Goal: Task Accomplishment & Management: Use online tool/utility

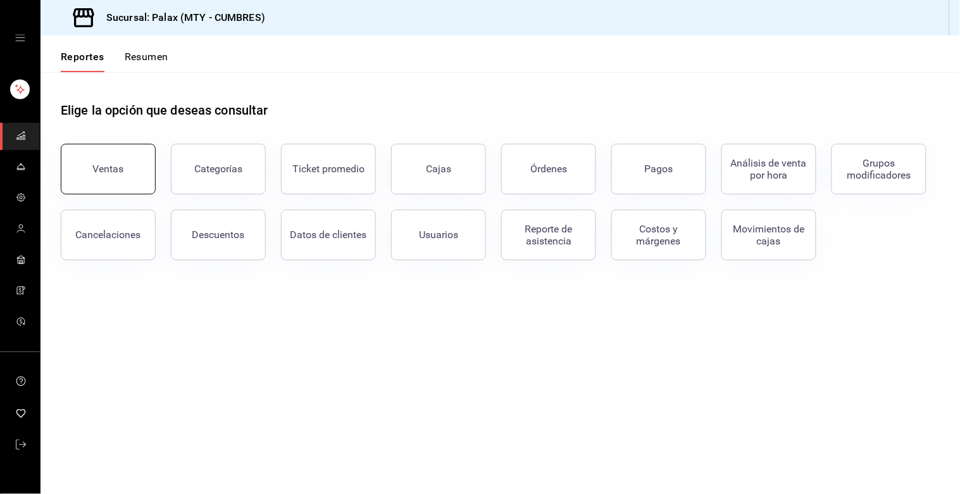
click at [110, 176] on button "Ventas" at bounding box center [108, 169] width 95 height 51
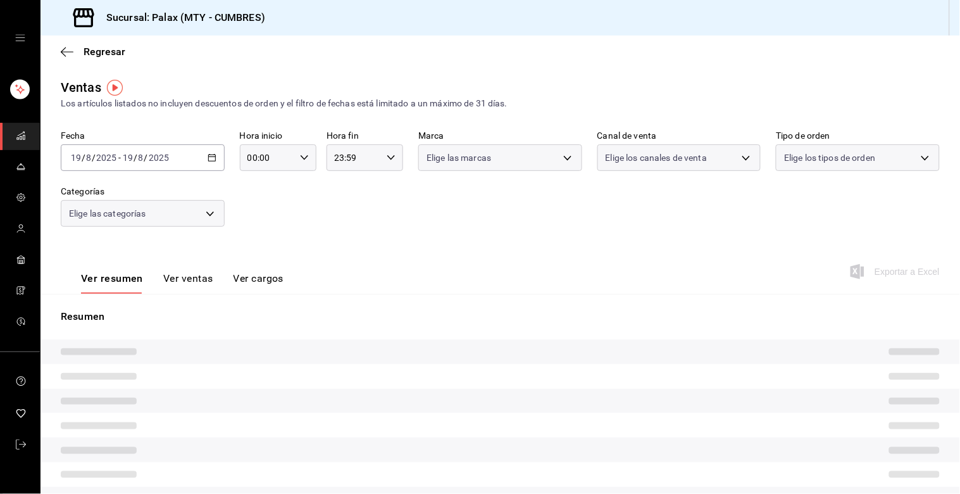
type input "07:00"
type input "14:59"
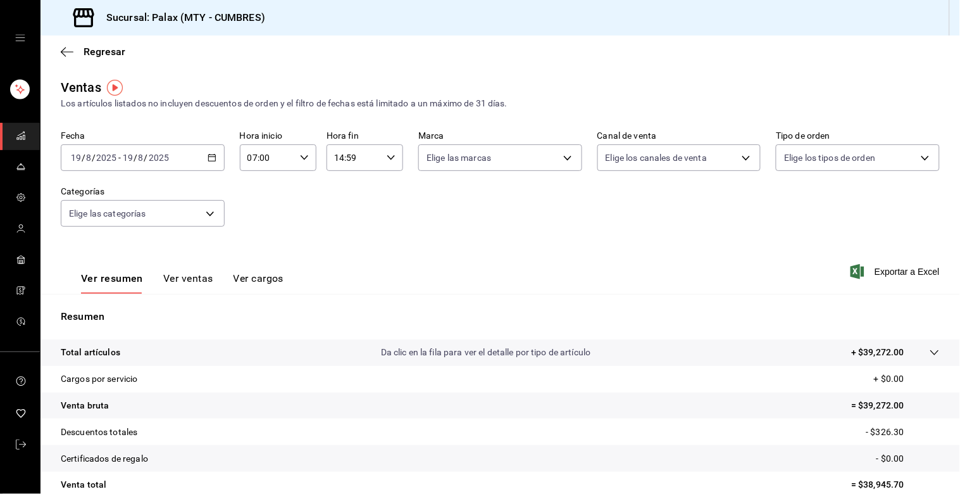
click at [210, 156] on icon "button" at bounding box center [212, 157] width 9 height 9
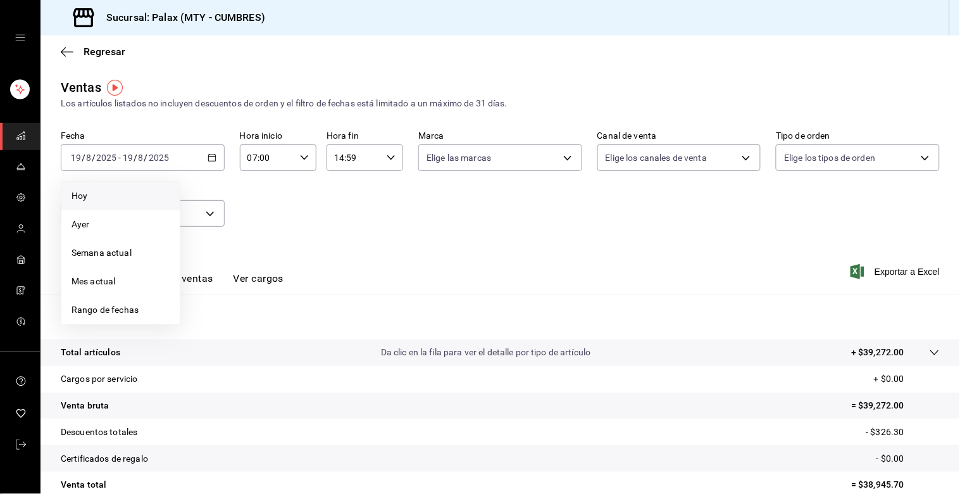
click at [81, 199] on span "Hoy" at bounding box center [121, 195] width 98 height 13
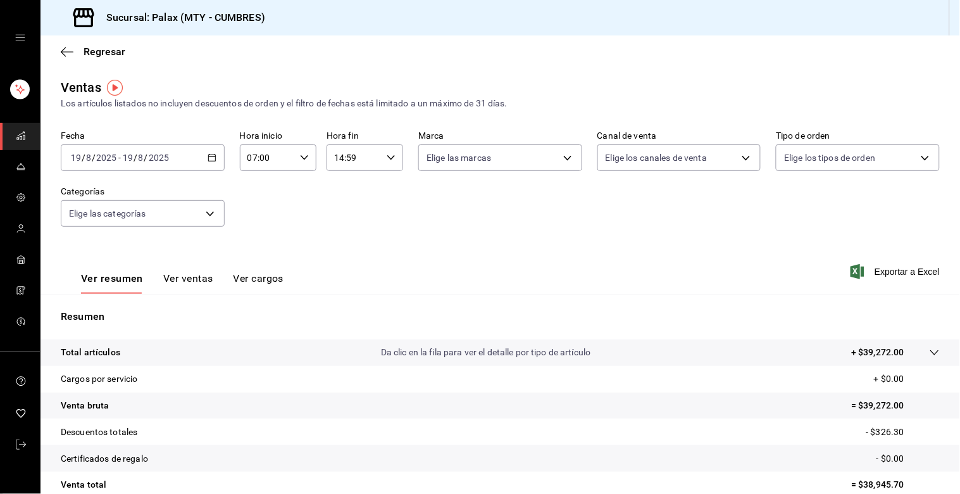
click at [306, 154] on div "07:00 Hora inicio" at bounding box center [278, 157] width 77 height 27
click at [257, 225] on button "15" at bounding box center [256, 236] width 33 height 25
type input "15:00"
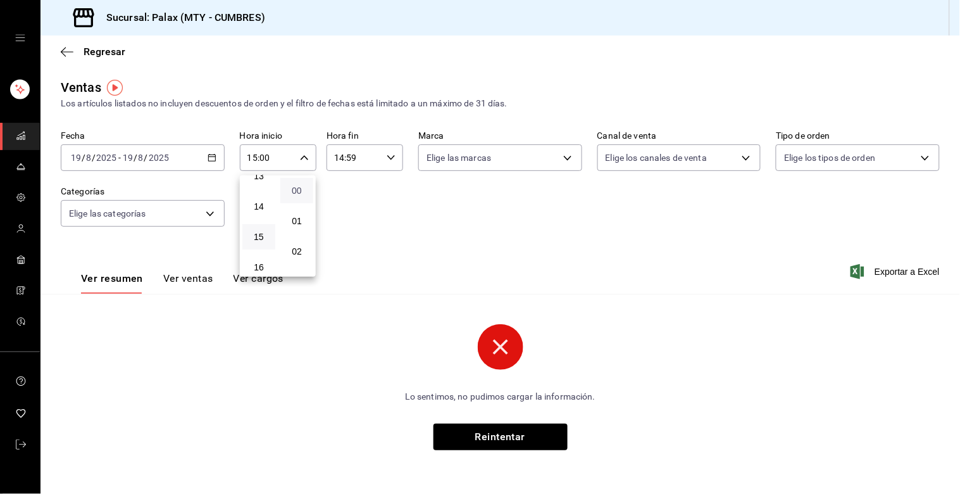
click at [293, 187] on span "00" at bounding box center [297, 190] width 18 height 10
click at [494, 446] on div at bounding box center [480, 247] width 960 height 494
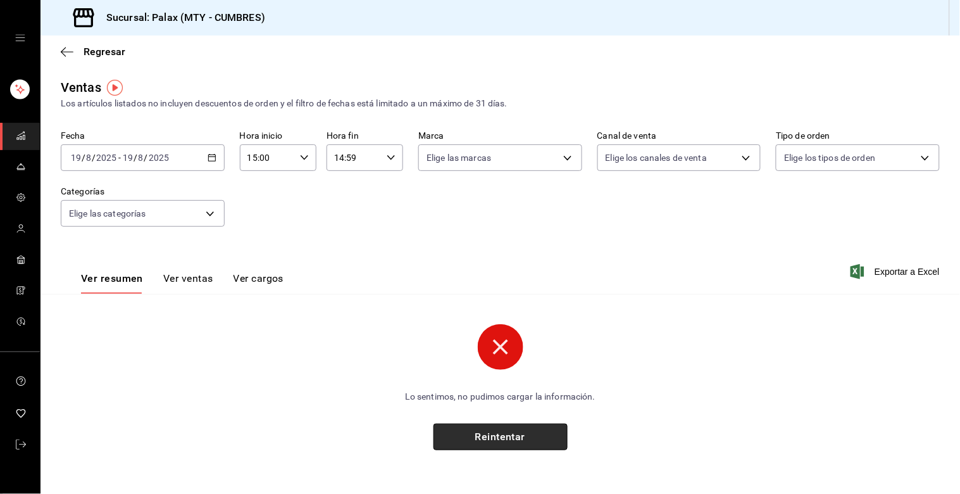
click at [498, 437] on button "Reintentar" at bounding box center [501, 436] width 134 height 27
click at [480, 441] on button "Reintentar" at bounding box center [501, 436] width 134 height 27
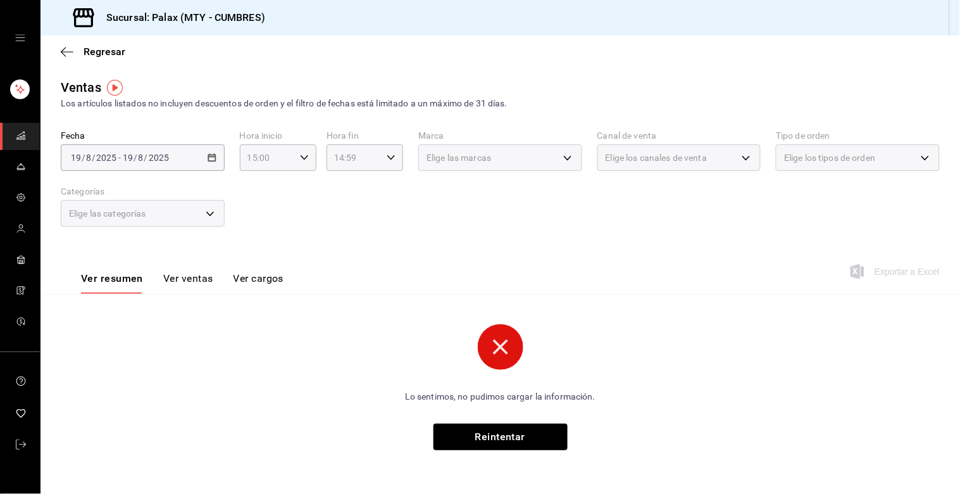
click at [503, 342] on circle at bounding box center [501, 347] width 46 height 46
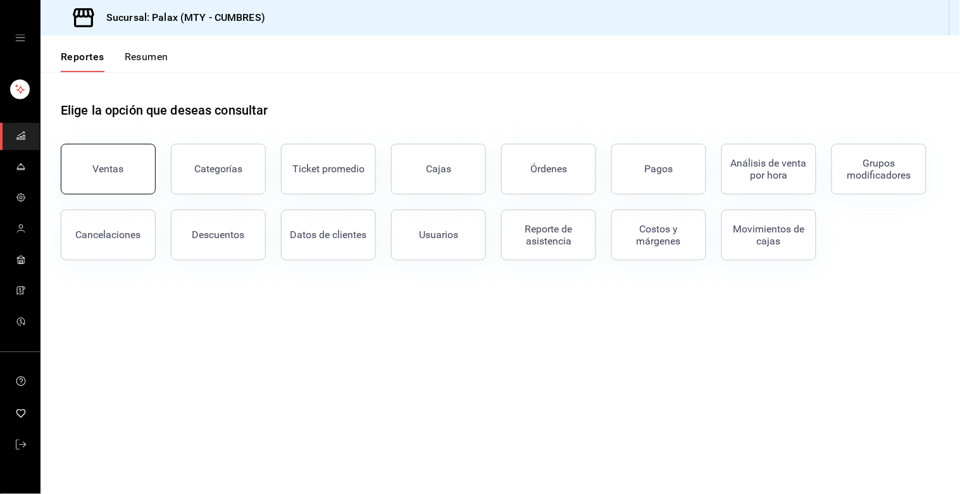
click at [106, 166] on div "Ventas" at bounding box center [108, 169] width 31 height 12
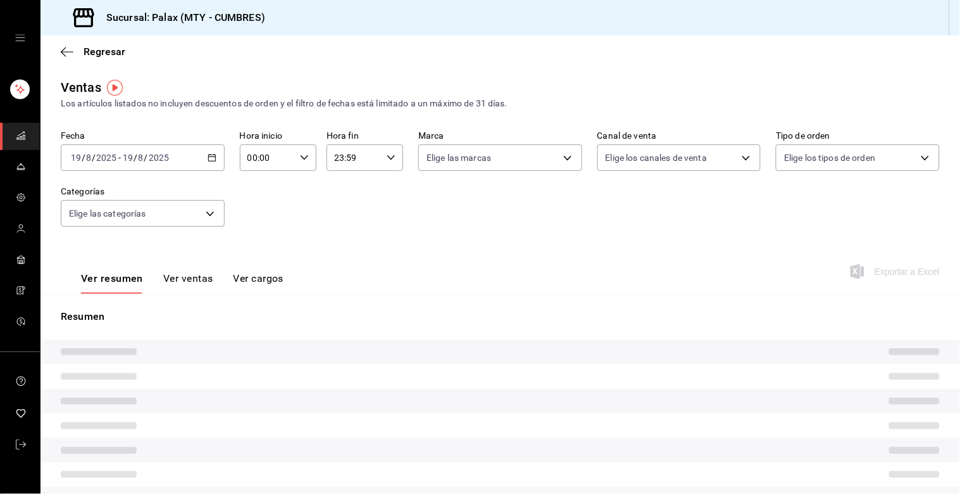
type input "15:00"
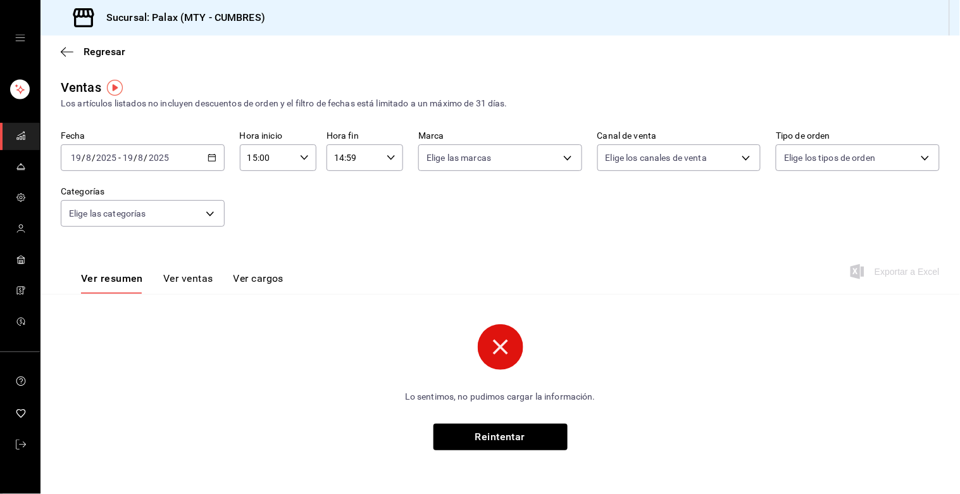
click at [338, 159] on input "14:59" at bounding box center [354, 157] width 55 height 25
click at [340, 263] on span "23" at bounding box center [346, 268] width 18 height 10
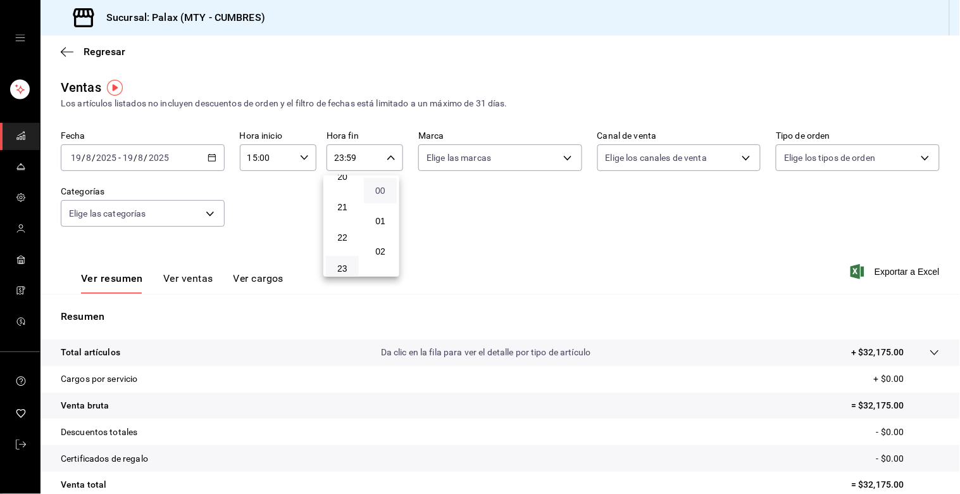
click at [375, 185] on span "00" at bounding box center [381, 190] width 18 height 10
type input "23:00"
click at [197, 208] on div at bounding box center [480, 247] width 960 height 494
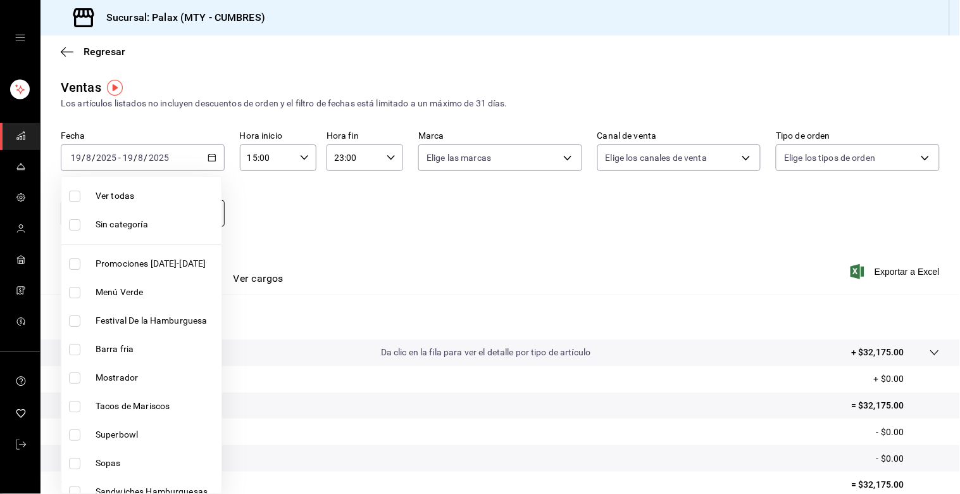
click at [201, 214] on body "Sucursal: Palax (MTY - CUMBRES) Regresar Ventas Los artículos listados no inclu…" at bounding box center [480, 247] width 960 height 494
click at [110, 373] on span "Mostrador" at bounding box center [156, 377] width 121 height 13
type input "f2dae4ce-bbab-4ca5-92d1-59dc07dbf672"
checkbox input "true"
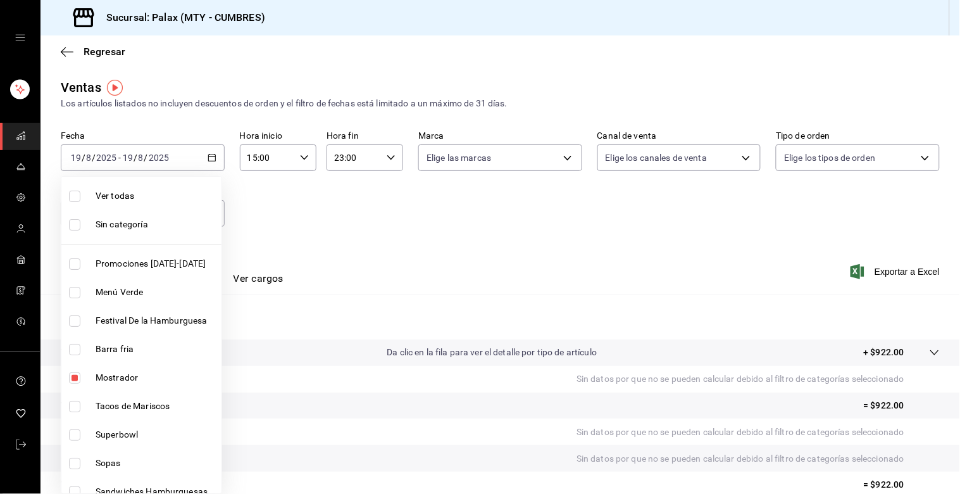
click at [347, 228] on div at bounding box center [480, 247] width 960 height 494
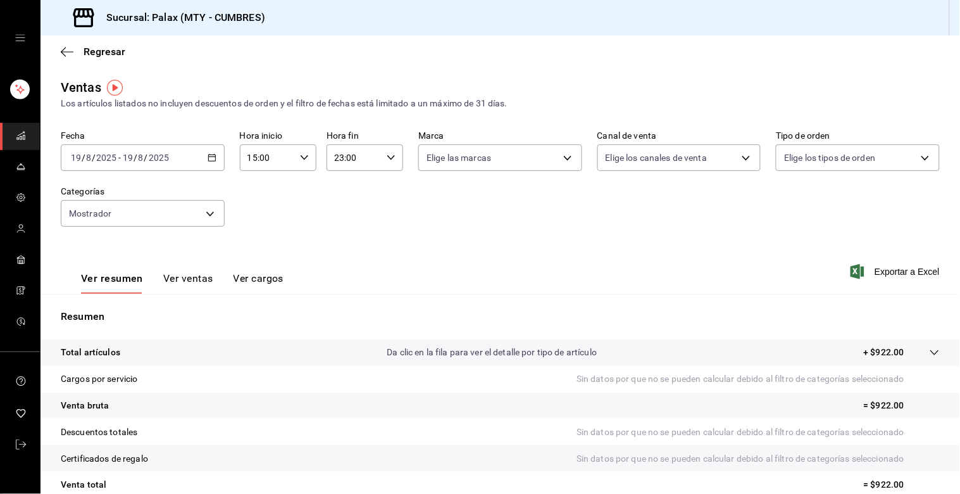
click at [197, 275] on button "Ver ventas" at bounding box center [188, 283] width 50 height 22
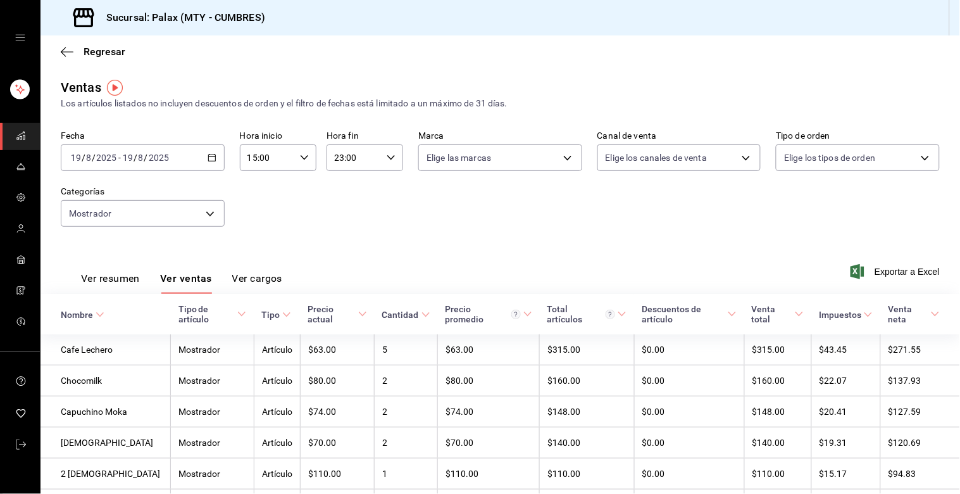
click at [160, 272] on button "Ver ventas" at bounding box center [186, 283] width 52 height 22
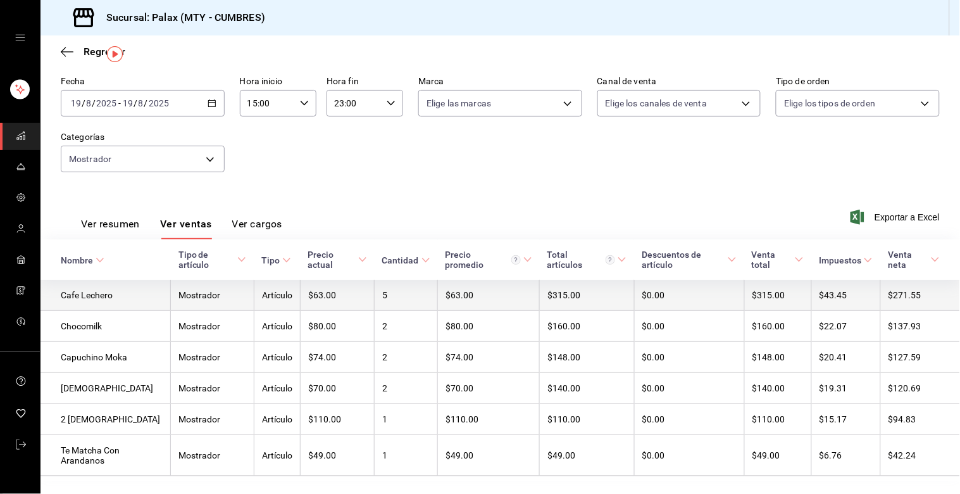
scroll to position [86, 0]
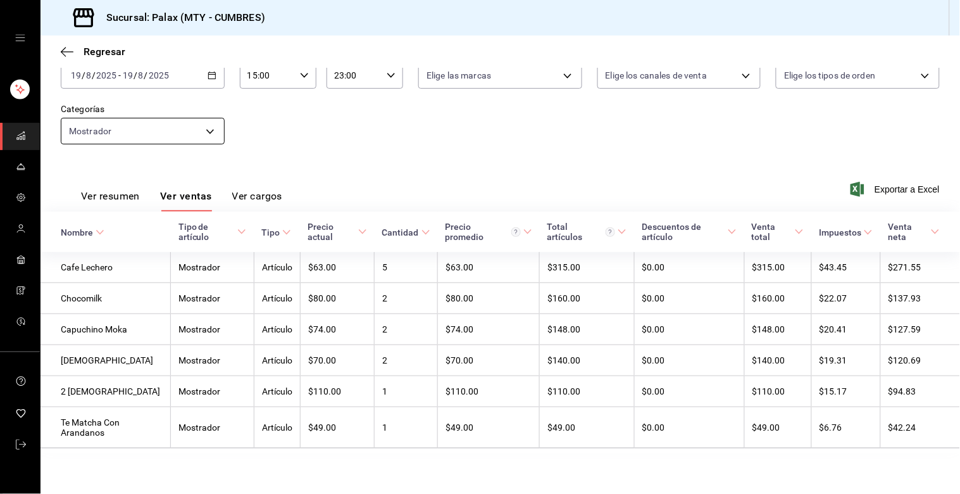
click at [182, 122] on body "Sucursal: Palax (MTY - CUMBRES) Regresar Ventas Los artículos listados no inclu…" at bounding box center [480, 247] width 960 height 494
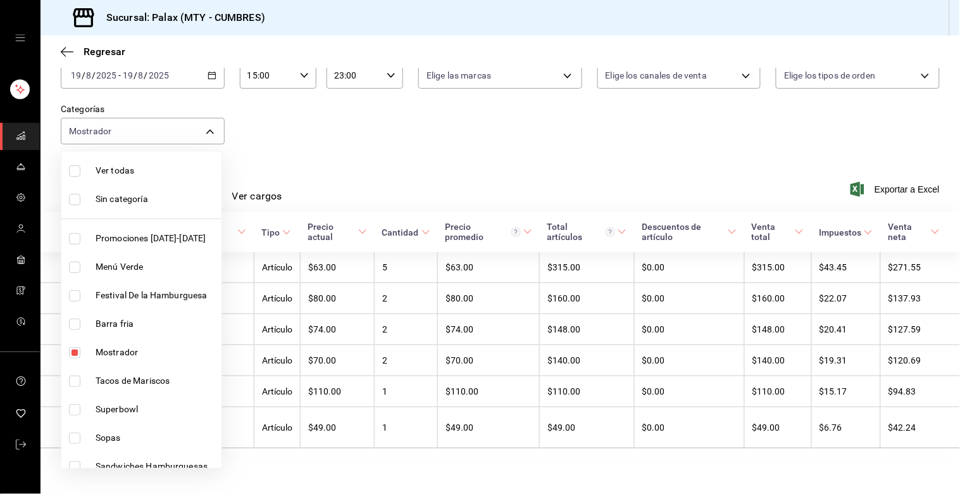
click at [76, 351] on input "checkbox" at bounding box center [74, 352] width 11 height 11
checkbox input "false"
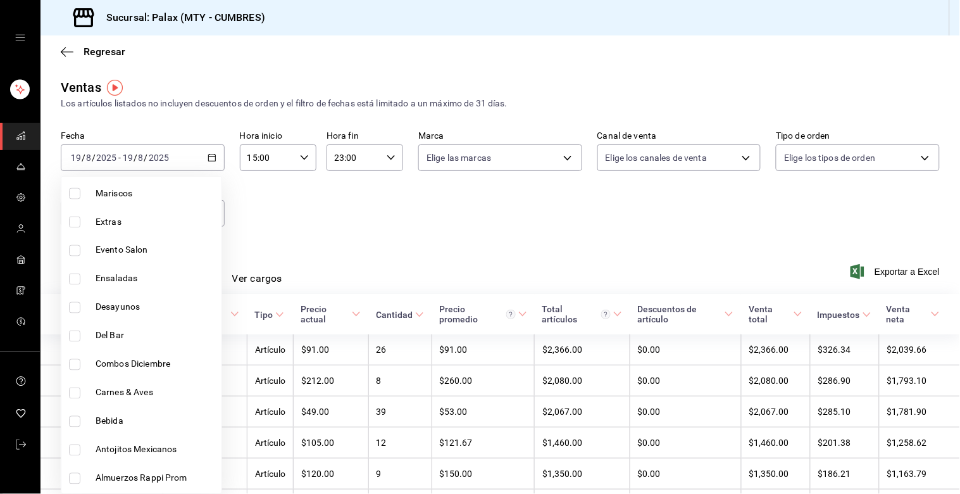
scroll to position [562, 0]
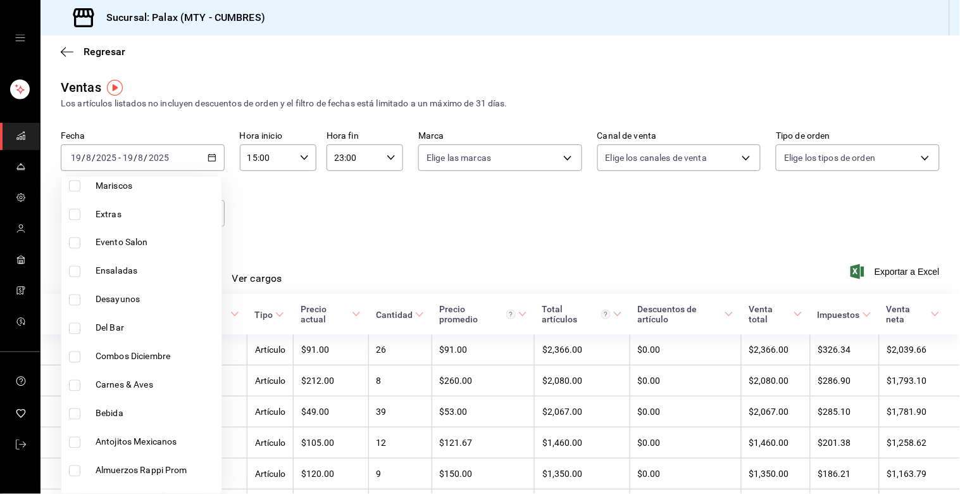
click at [77, 324] on input "checkbox" at bounding box center [74, 328] width 11 height 11
checkbox input "true"
type input "5041f980-30f3-428d-be8c-286edc227efb"
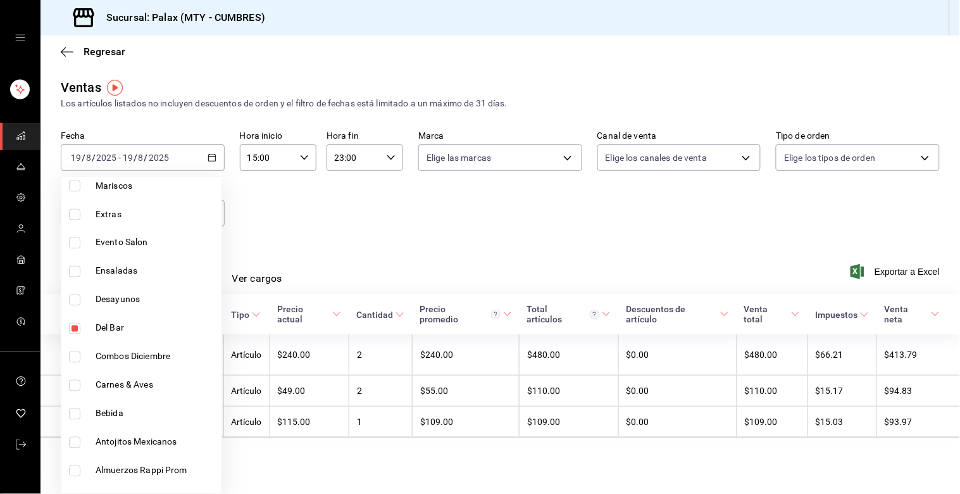
click at [396, 233] on div at bounding box center [480, 247] width 960 height 494
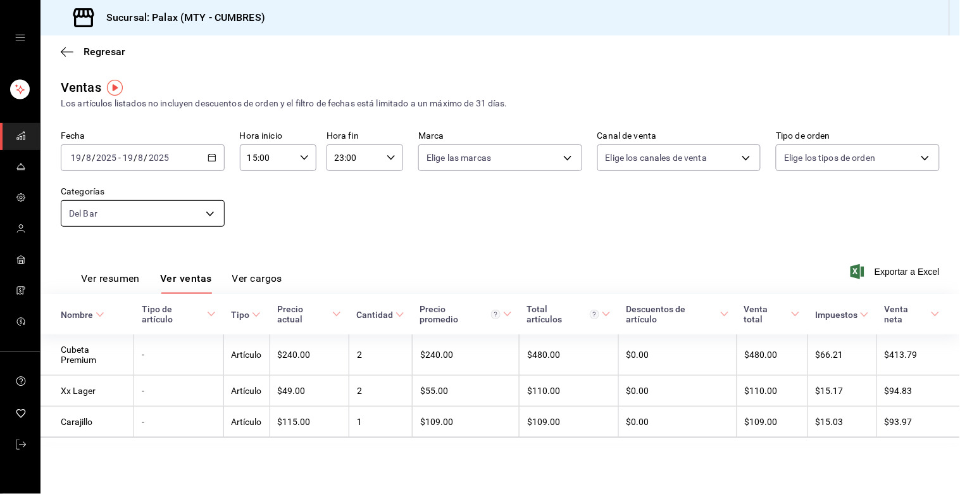
click at [207, 213] on body "Sucursal: Palax (MTY - CUMBRES) Regresar Ventas Los artículos listados no inclu…" at bounding box center [480, 247] width 960 height 494
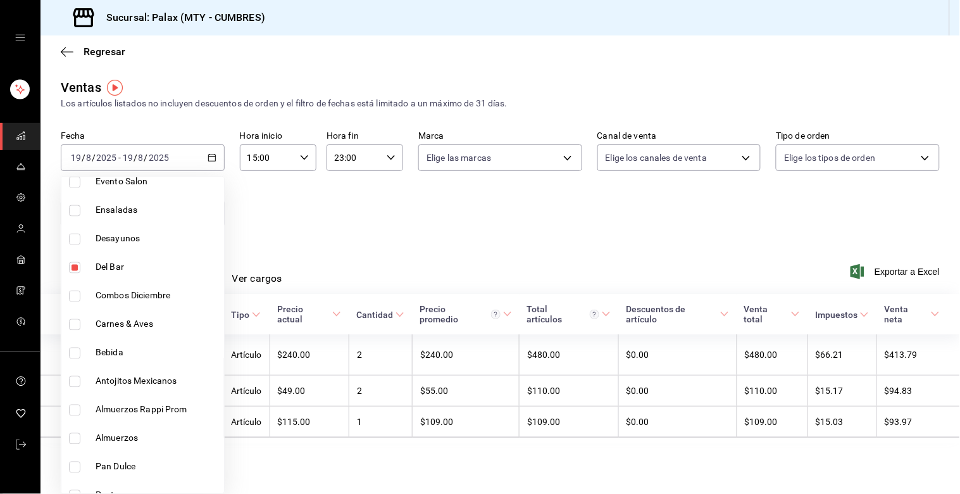
scroll to position [633, 0]
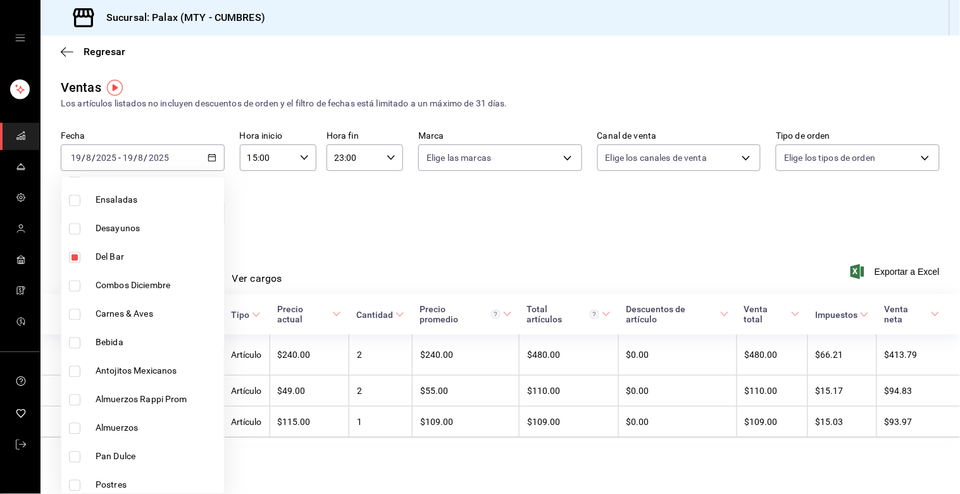
click at [72, 258] on input "checkbox" at bounding box center [74, 257] width 11 height 11
checkbox input "false"
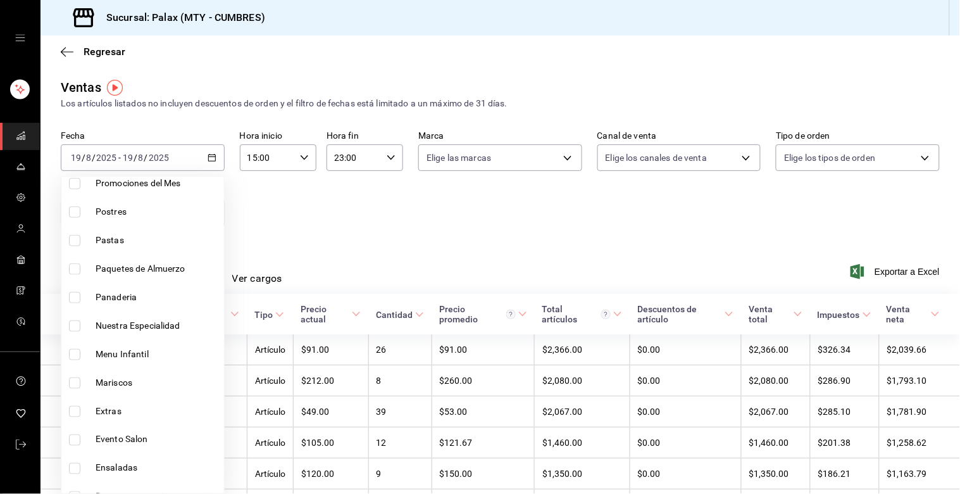
scroll to position [360, 0]
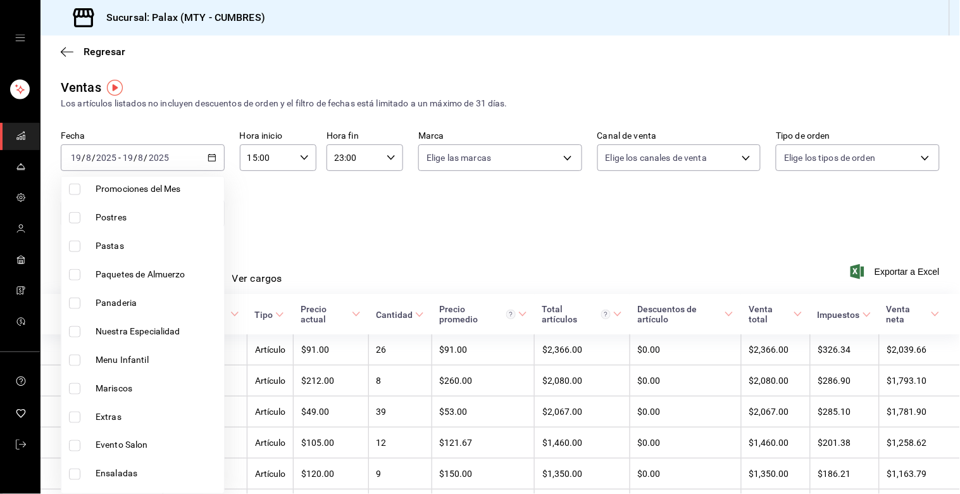
click at [72, 303] on input "checkbox" at bounding box center [74, 303] width 11 height 11
checkbox input "true"
type input "c1857e69-1263-4738-8070-fa69687f0395"
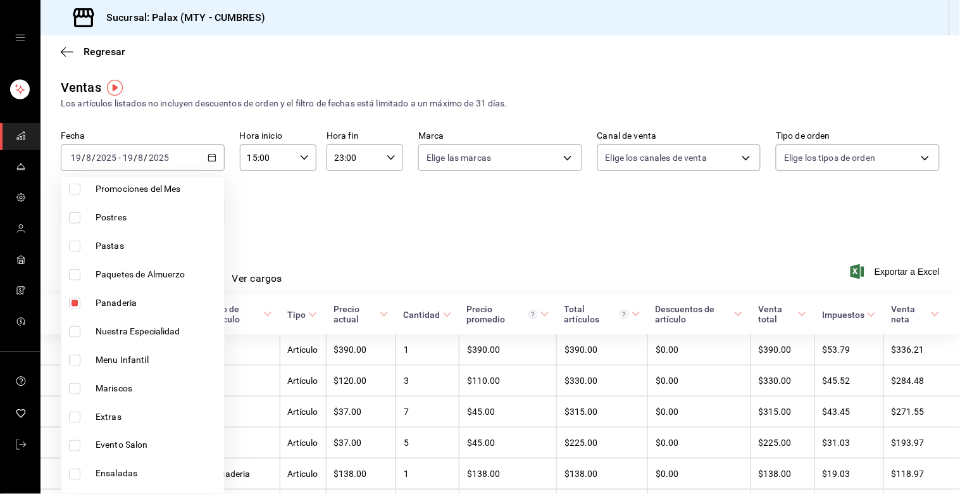
click at [427, 207] on div at bounding box center [480, 247] width 960 height 494
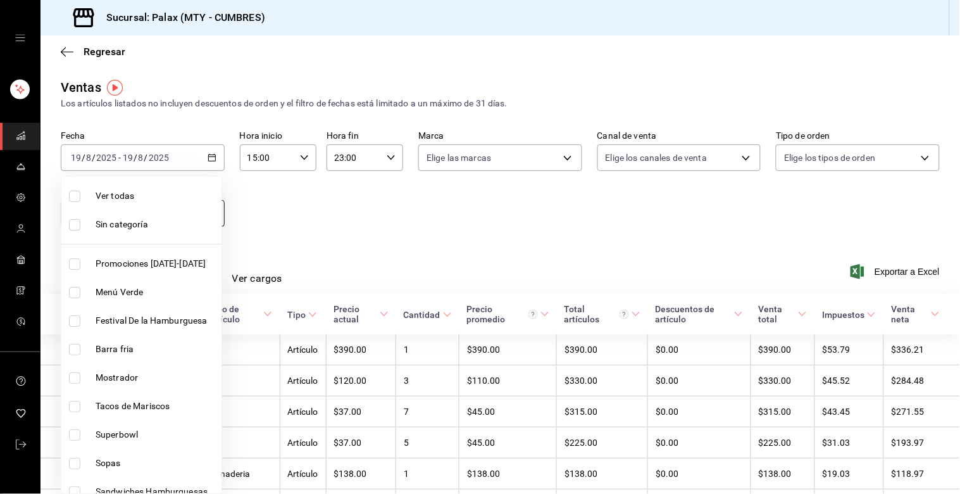
click at [204, 210] on body "Sucursal: Palax (MTY - CUMBRES) Regresar Ventas Los artículos listados no inclu…" at bounding box center [480, 247] width 960 height 494
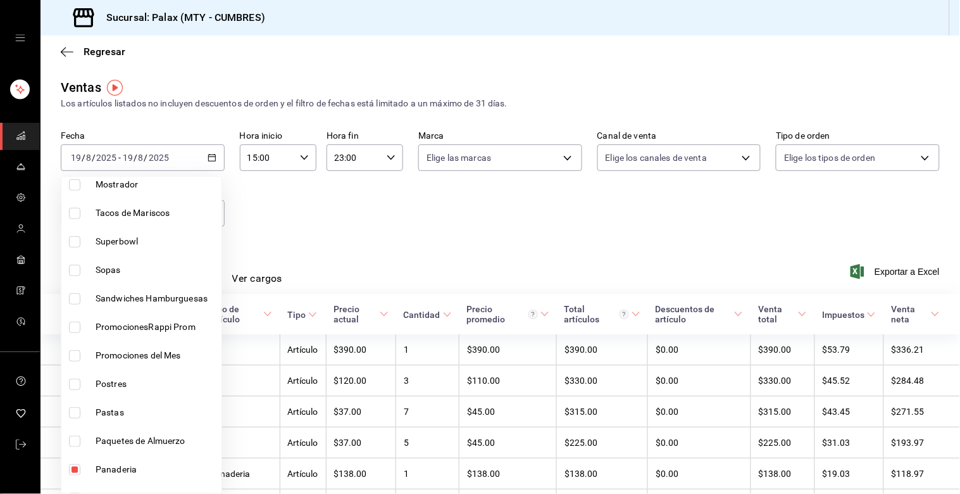
scroll to position [211, 0]
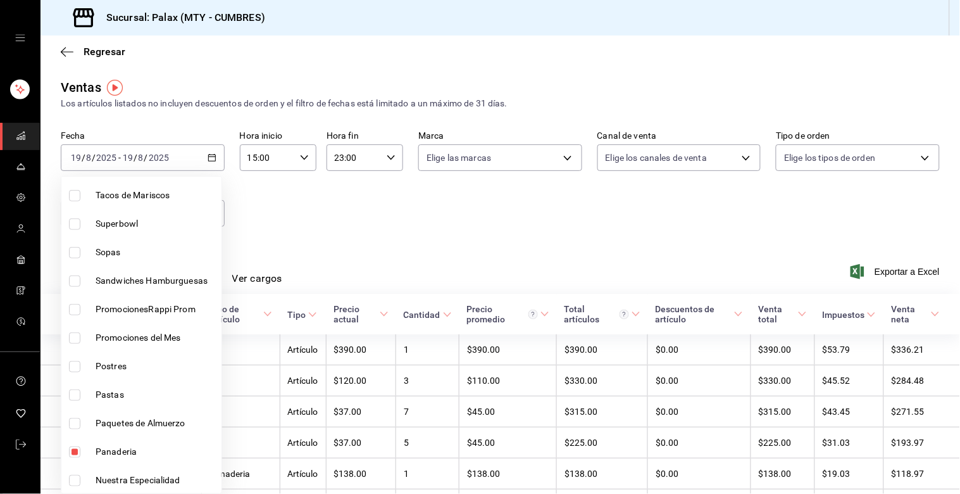
click at [73, 453] on input "checkbox" at bounding box center [74, 451] width 11 height 11
checkbox input "false"
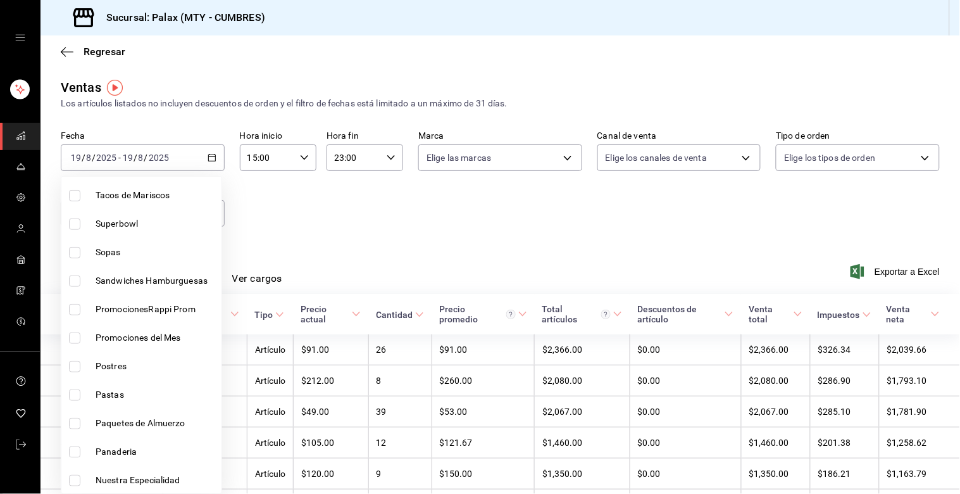
click at [80, 368] on label at bounding box center [77, 366] width 16 height 11
click at [80, 368] on input "checkbox" at bounding box center [74, 366] width 11 height 11
checkbox input "false"
click at [416, 227] on div at bounding box center [480, 247] width 960 height 494
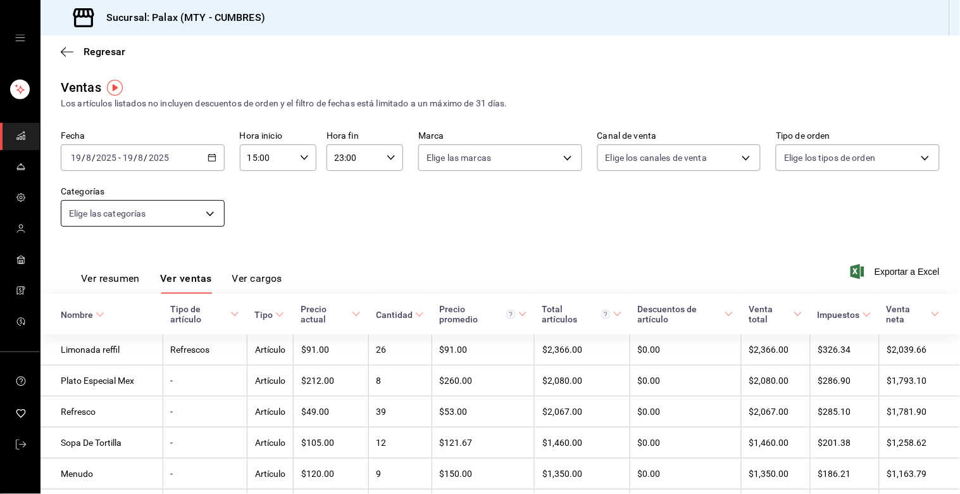
click at [194, 209] on body "Sucursal: Palax (MTY - CUMBRES) Regresar Ventas Los artículos listados no inclu…" at bounding box center [480, 247] width 960 height 494
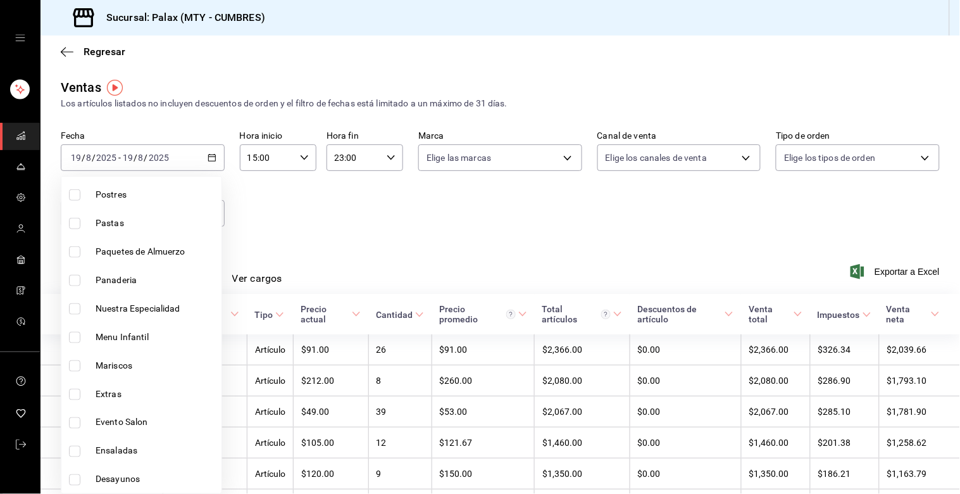
scroll to position [289, 0]
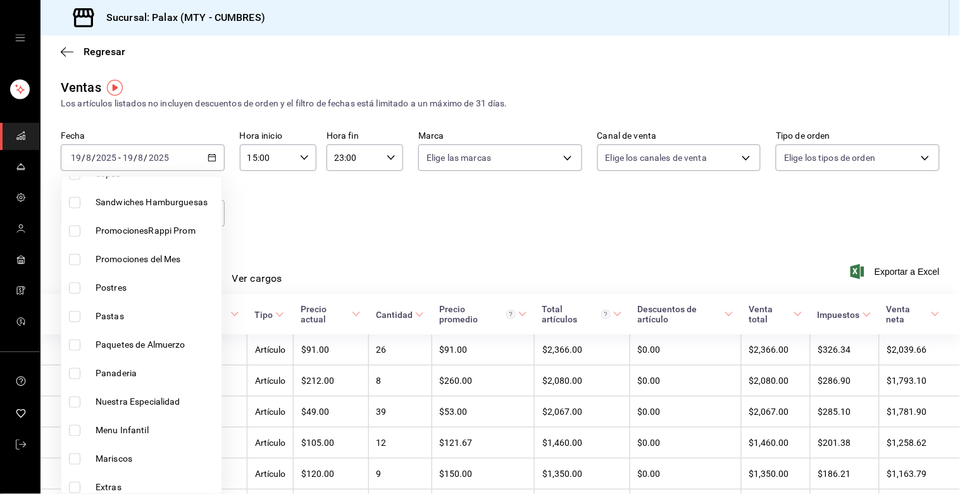
click at [77, 285] on input "checkbox" at bounding box center [74, 287] width 11 height 11
checkbox input "true"
type input "6970ed2c-64d9-4fee-a1ac-8fe23c7e63ab"
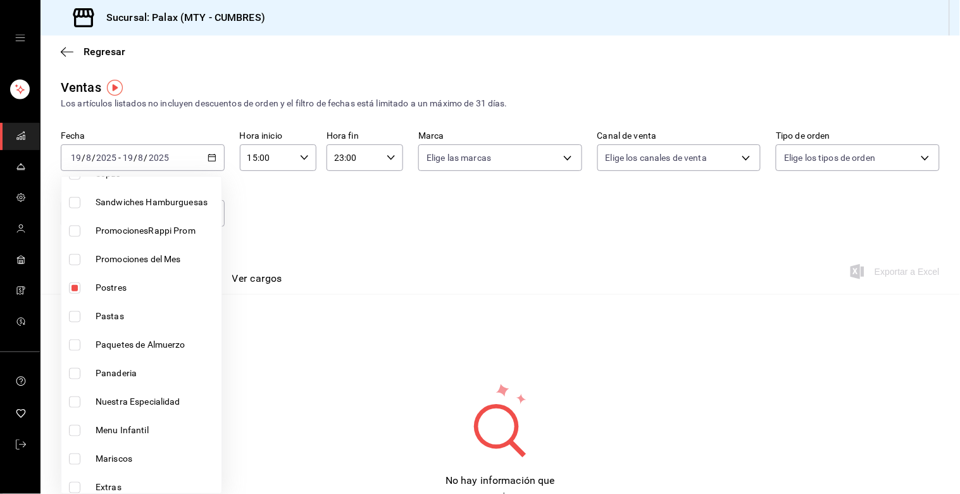
click at [394, 228] on div at bounding box center [480, 247] width 960 height 494
